Goal: Task Accomplishment & Management: Manage account settings

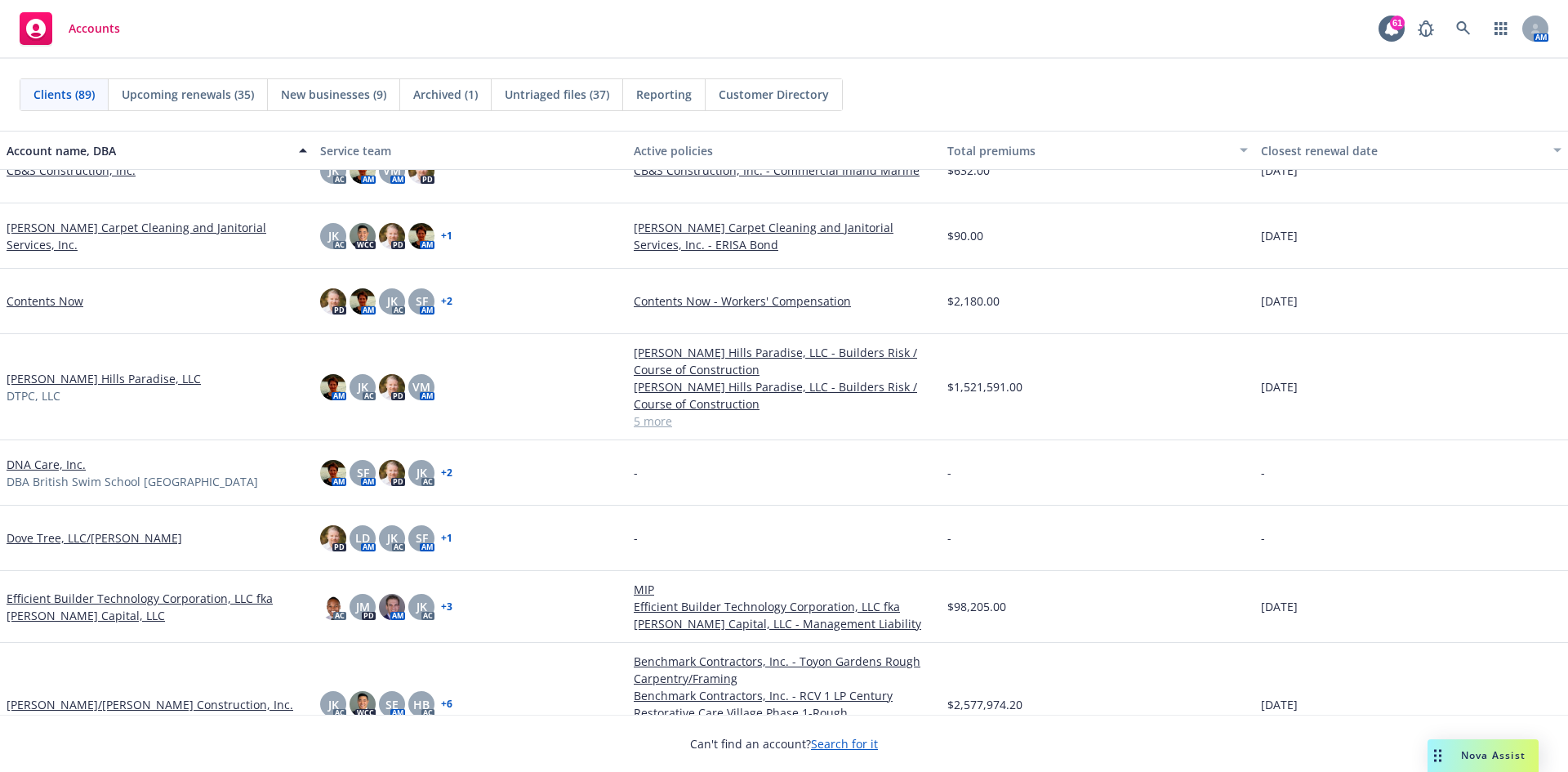
scroll to position [1716, 0]
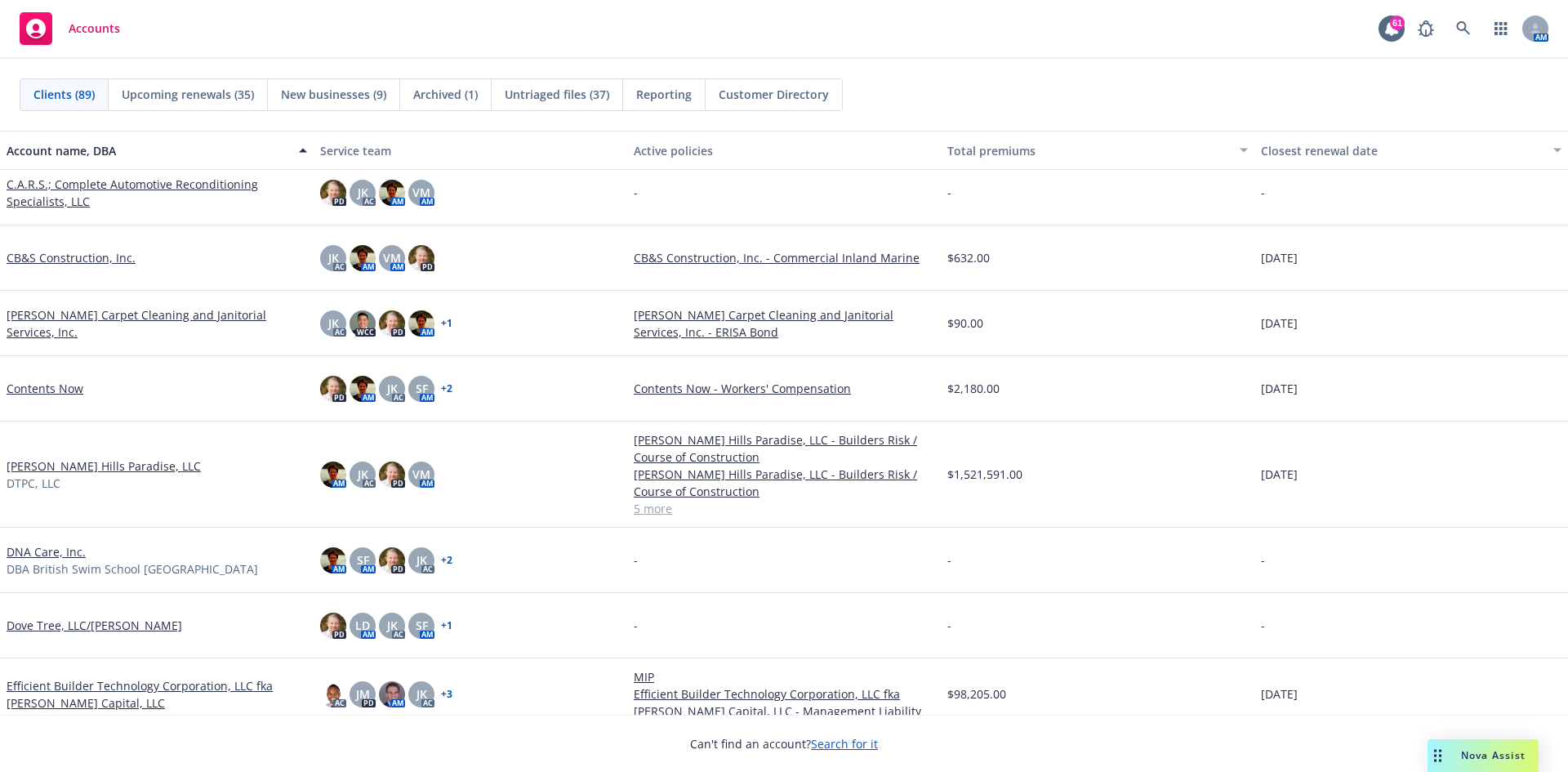
click at [73, 250] on link "CB&S Construction, Inc." at bounding box center [70, 258] width 129 height 17
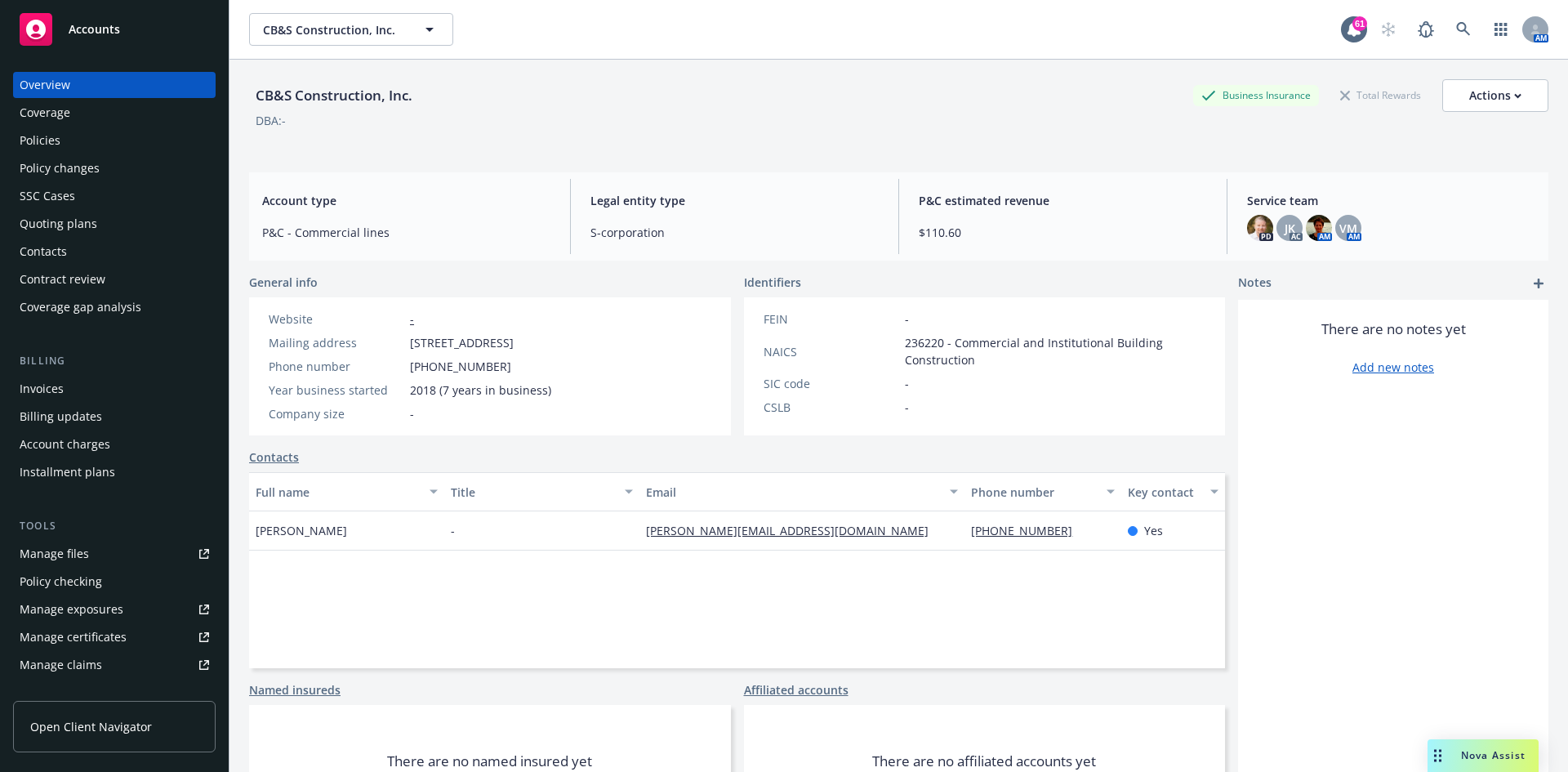
click at [69, 386] on div "Invoices" at bounding box center [114, 389] width 190 height 26
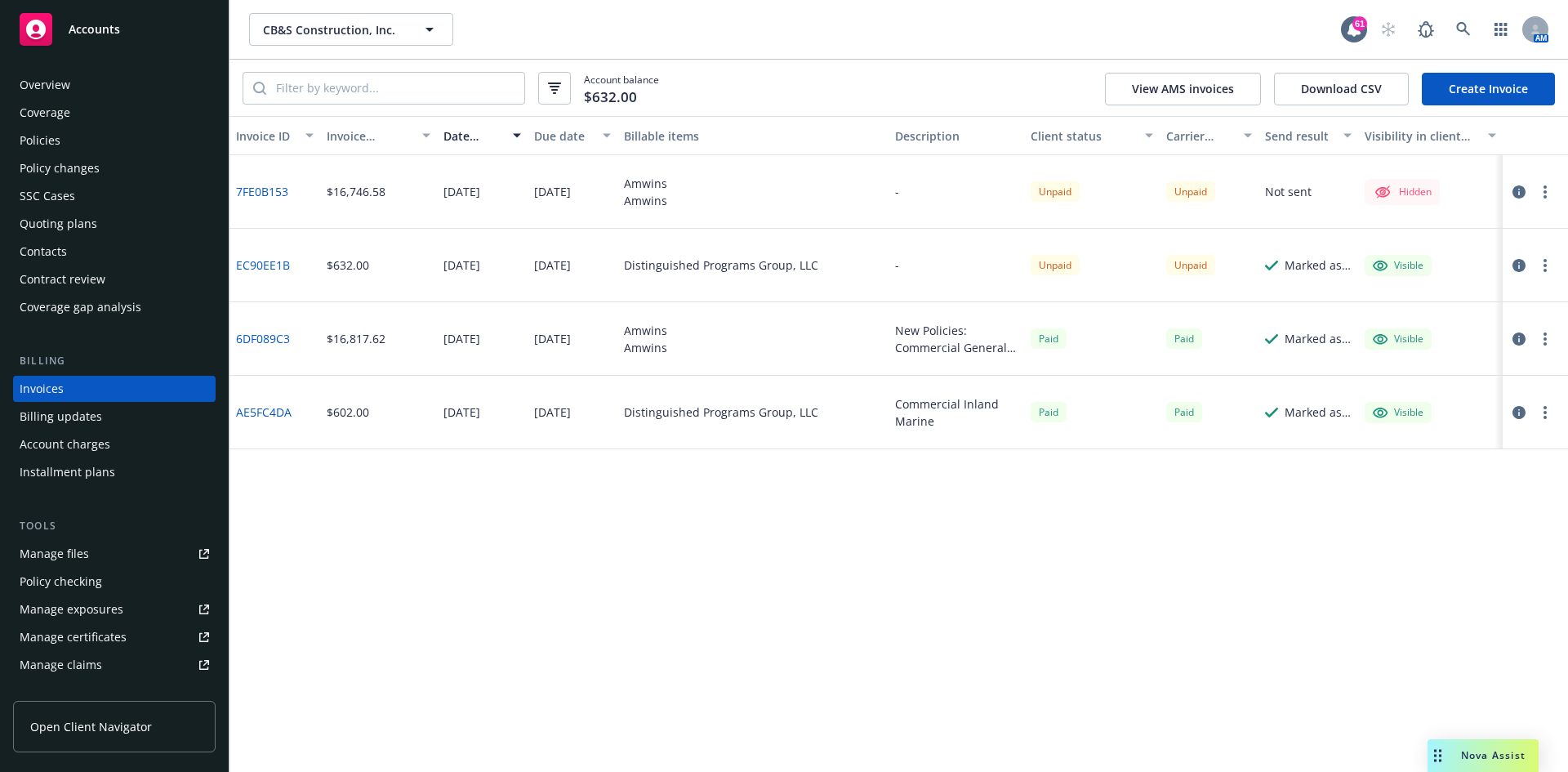
click at [1547, 199] on button "button" at bounding box center [1545, 192] width 20 height 20
click at [1398, 358] on link "Send invoice" at bounding box center [1450, 356] width 208 height 33
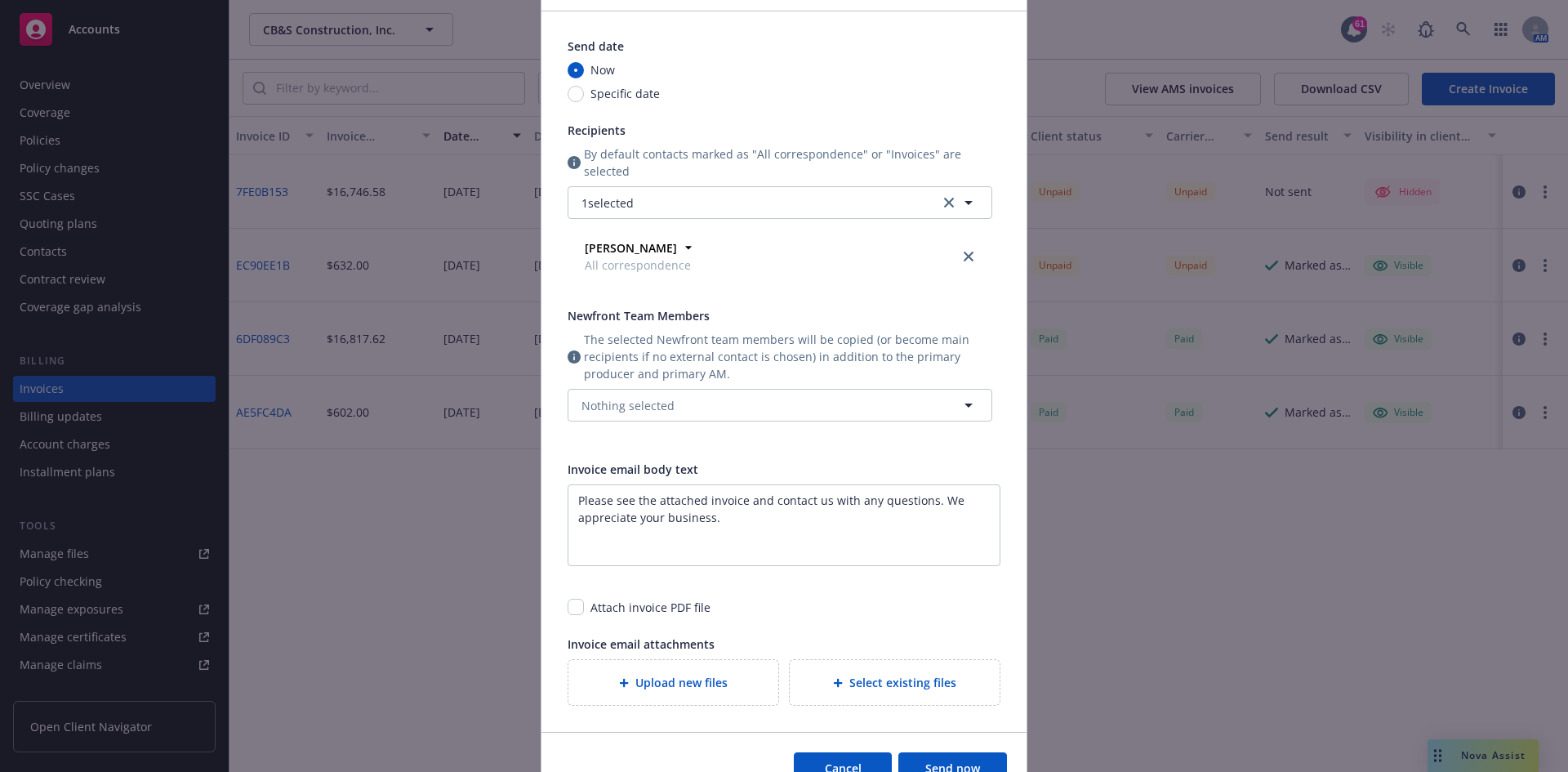
scroll to position [241, 0]
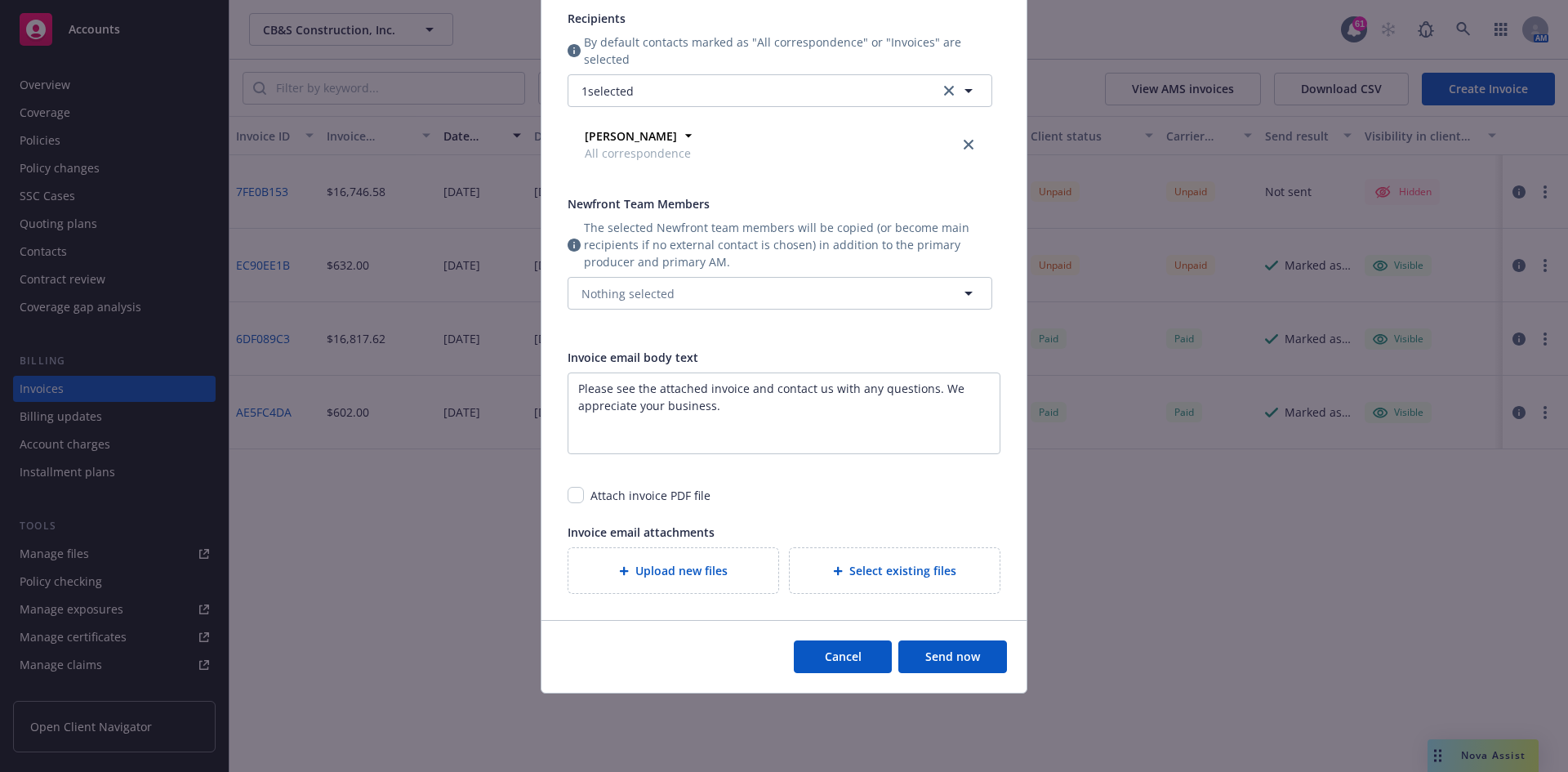
click at [935, 657] on button "Send now" at bounding box center [952, 657] width 109 height 33
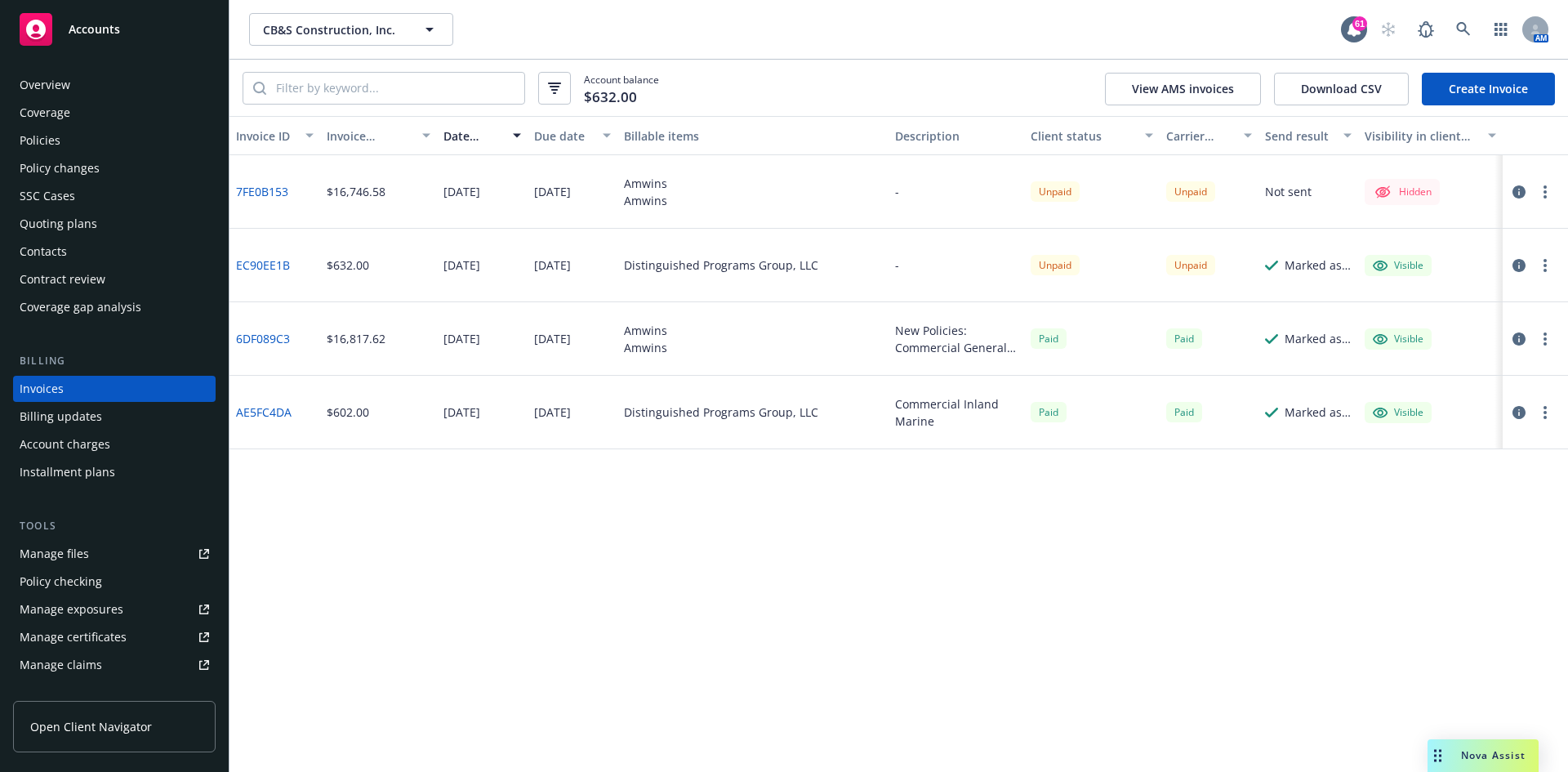
drag, startPoint x: 73, startPoint y: 94, endPoint x: 85, endPoint y: 91, distance: 12.4
click at [73, 94] on div "Overview" at bounding box center [114, 85] width 190 height 26
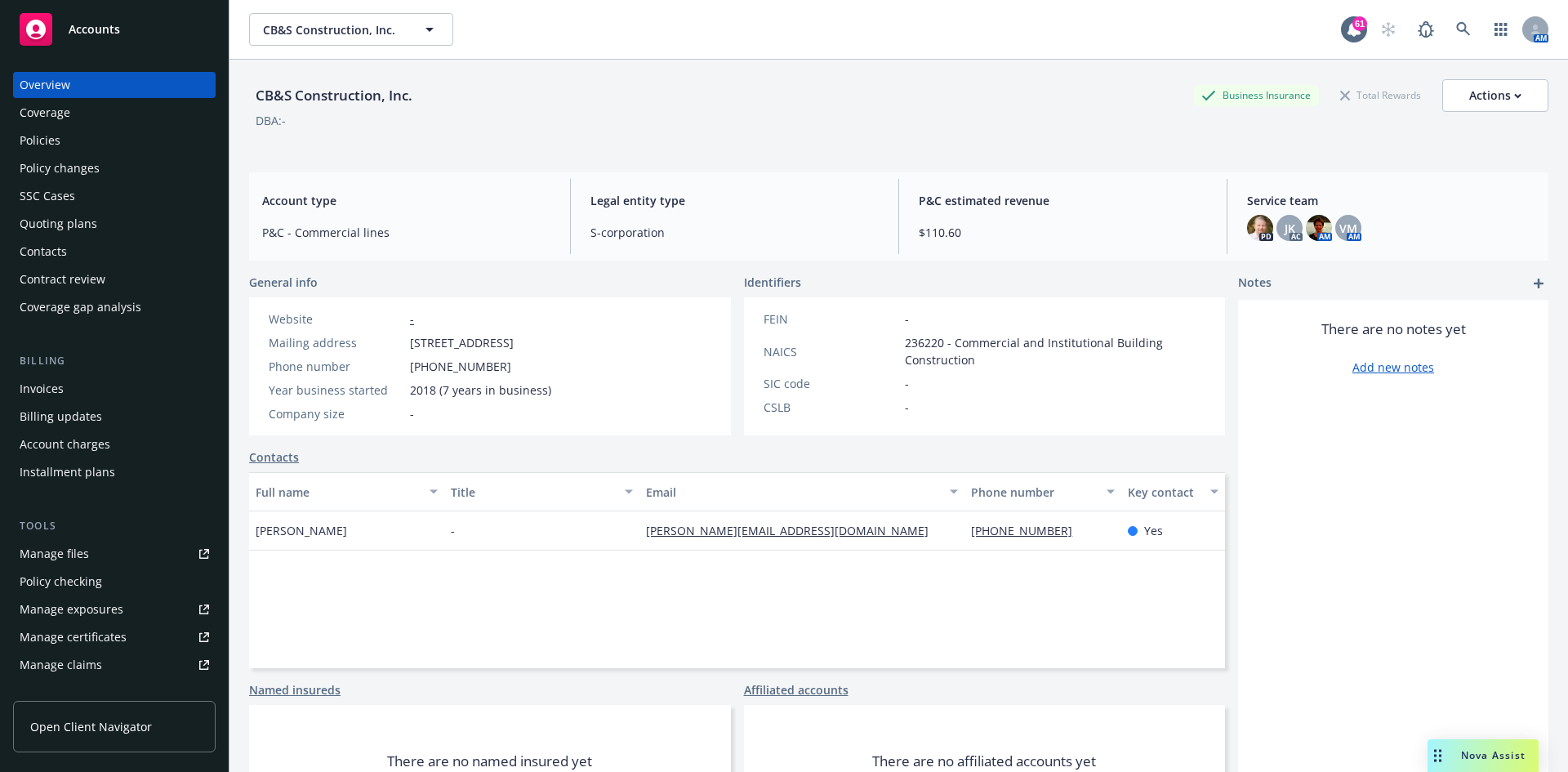
click at [85, 144] on div "Policies" at bounding box center [114, 140] width 190 height 26
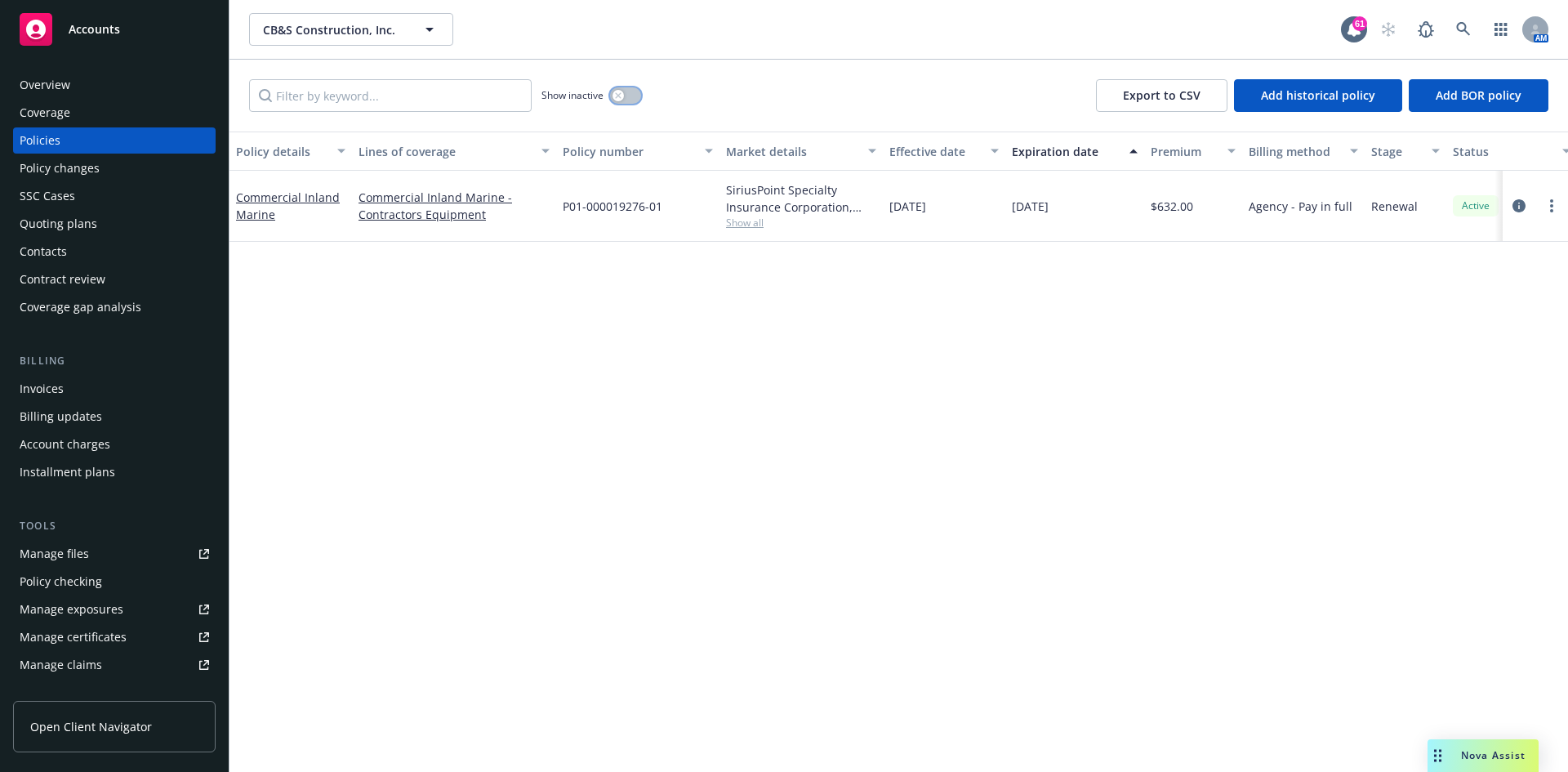
click at [632, 96] on button "button" at bounding box center [625, 95] width 31 height 16
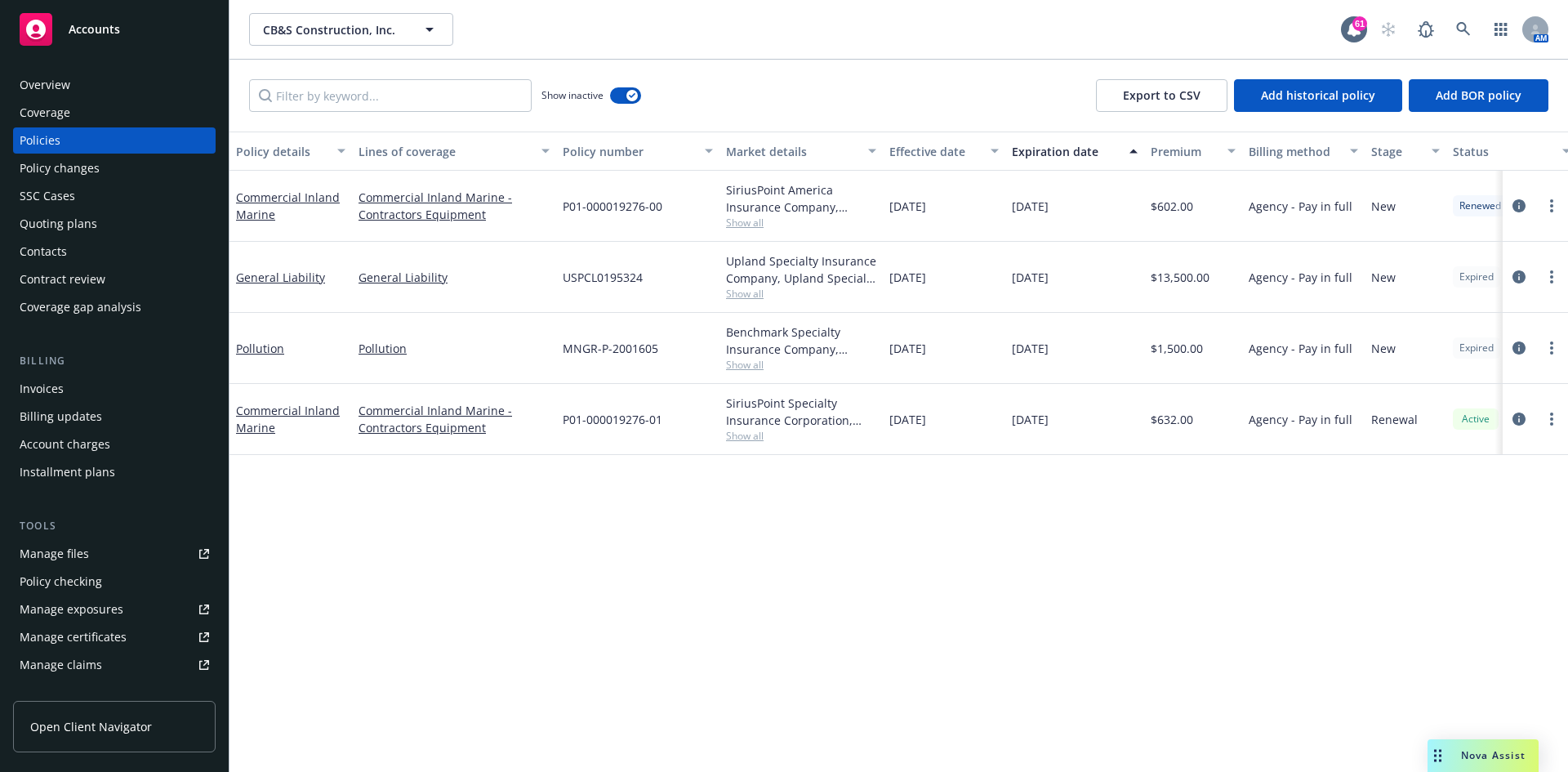
click at [69, 75] on div "Overview" at bounding box center [45, 85] width 51 height 26
